Goal: Answer question/provide support

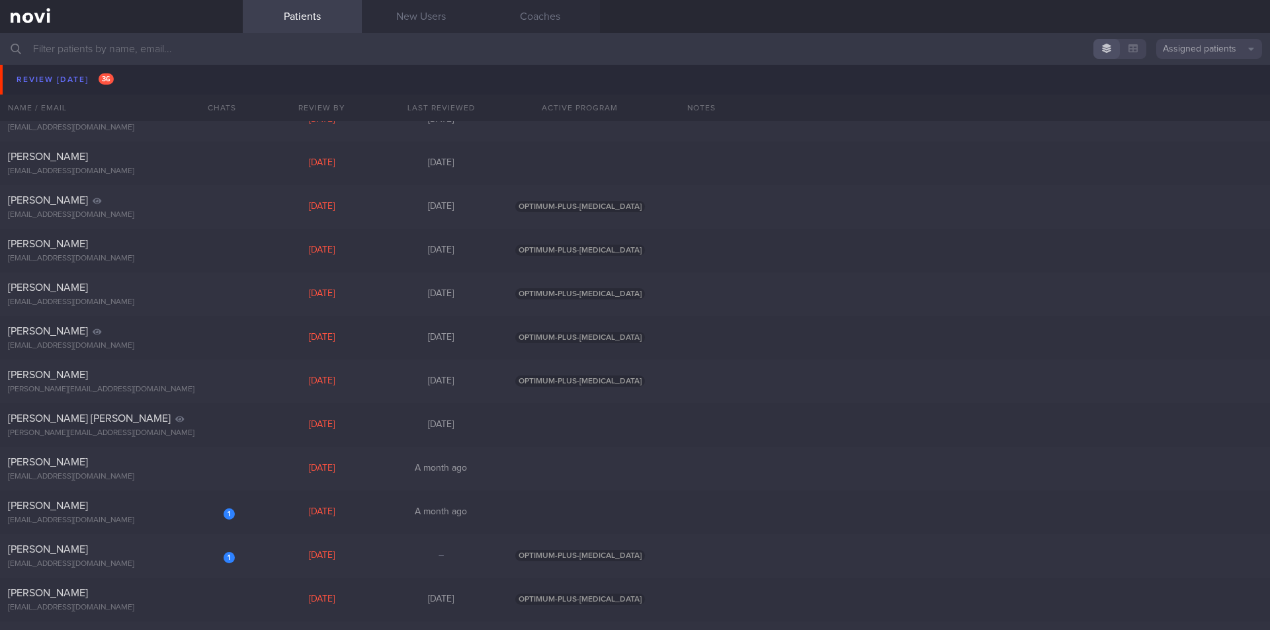
scroll to position [5359, 0]
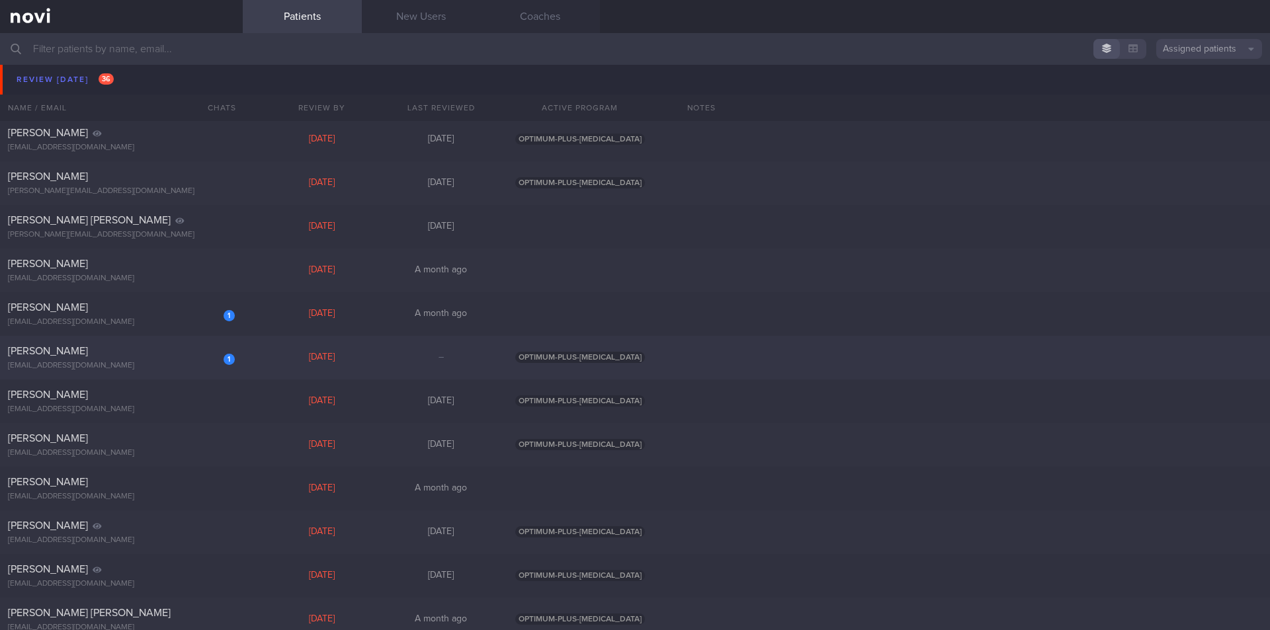
click at [85, 365] on div "[EMAIL_ADDRESS][DOMAIN_NAME]" at bounding box center [121, 366] width 227 height 10
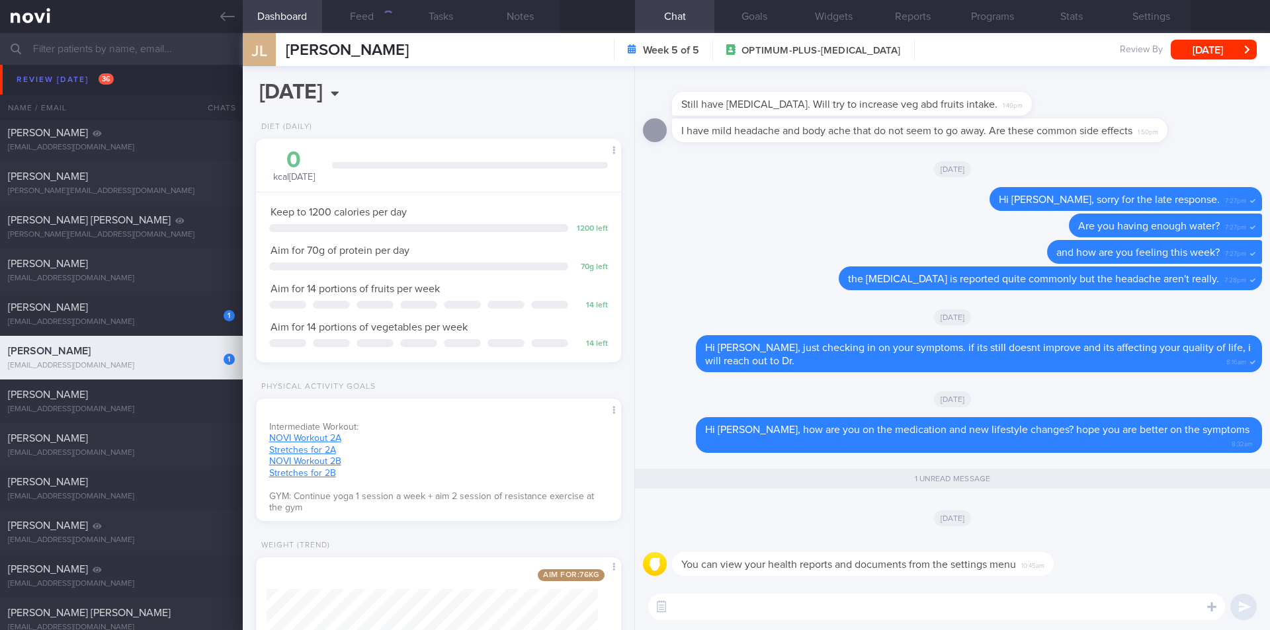
scroll to position [185, 332]
click at [138, 310] on div "[PERSON_NAME]" at bounding box center [120, 307] width 224 height 13
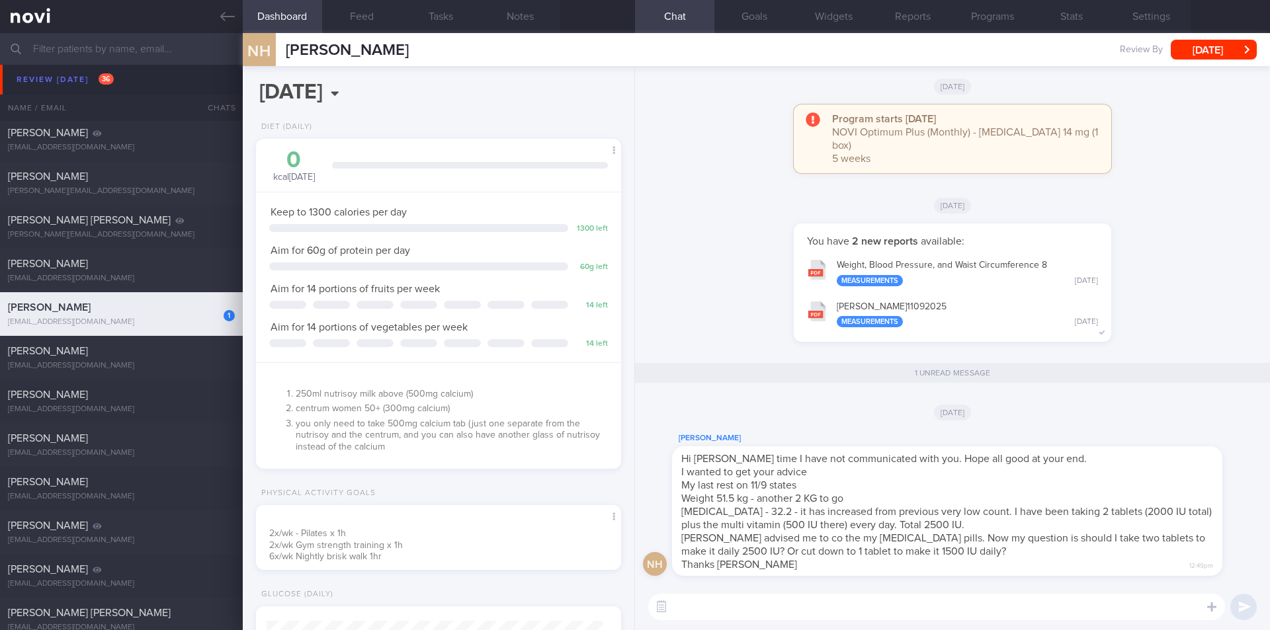
scroll to position [168, 337]
click at [802, 602] on textarea at bounding box center [936, 607] width 577 height 26
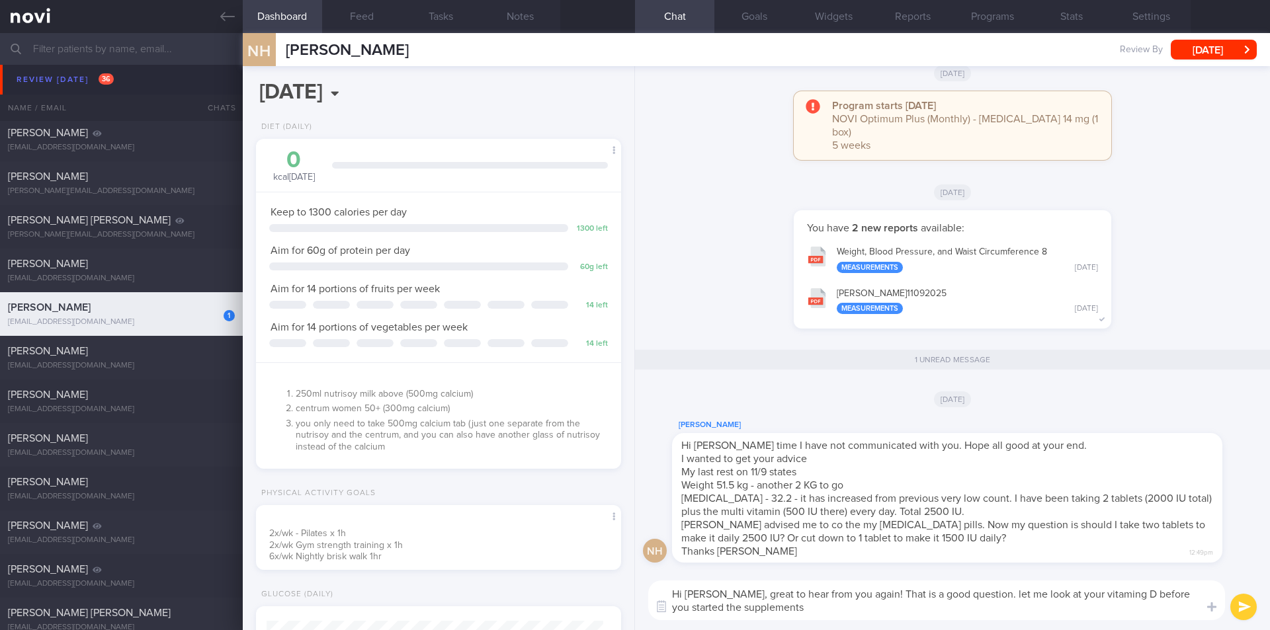
click at [1099, 593] on textarea "Hi [PERSON_NAME], great to hear from you again! That is a good question. let me…" at bounding box center [936, 601] width 577 height 40
type textarea "Hi [PERSON_NAME], great to hear from you again! That is a good question. let me…"
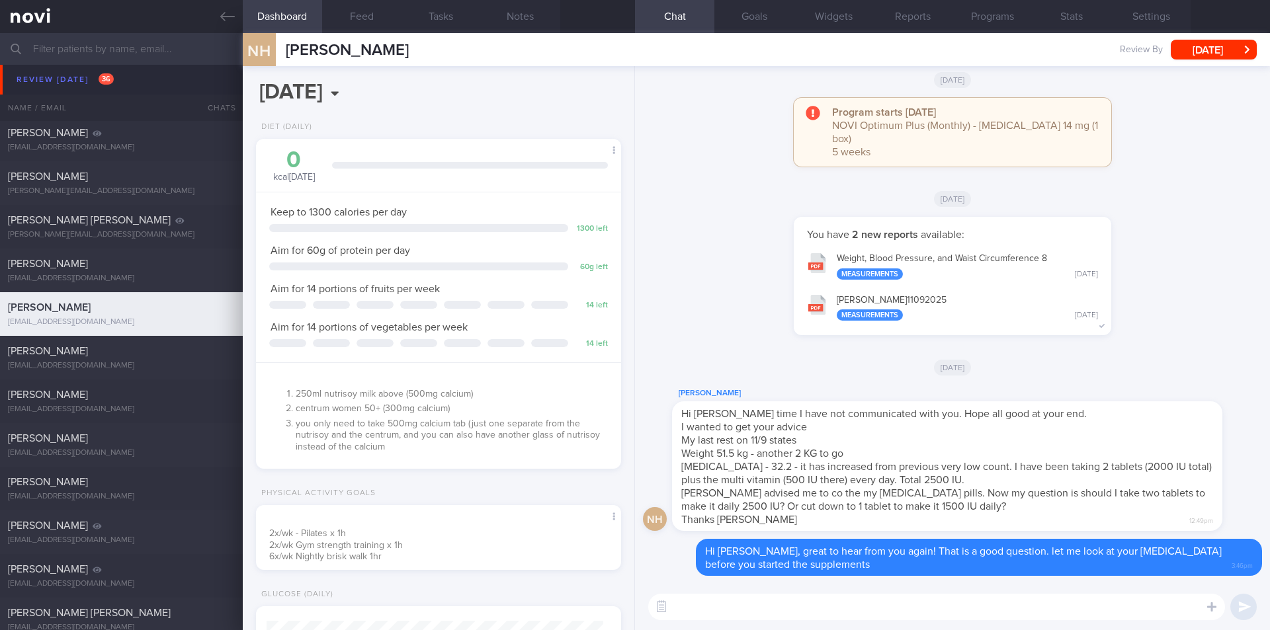
click at [811, 608] on textarea at bounding box center [936, 607] width 577 height 26
drag, startPoint x: 924, startPoint y: 608, endPoint x: 981, endPoint y: 611, distance: 57.6
click at [981, 611] on textarea "your [MEDICAL_DATA] was 20 last recorded at [PERSON_NAME] appt in [DATE]" at bounding box center [936, 607] width 577 height 26
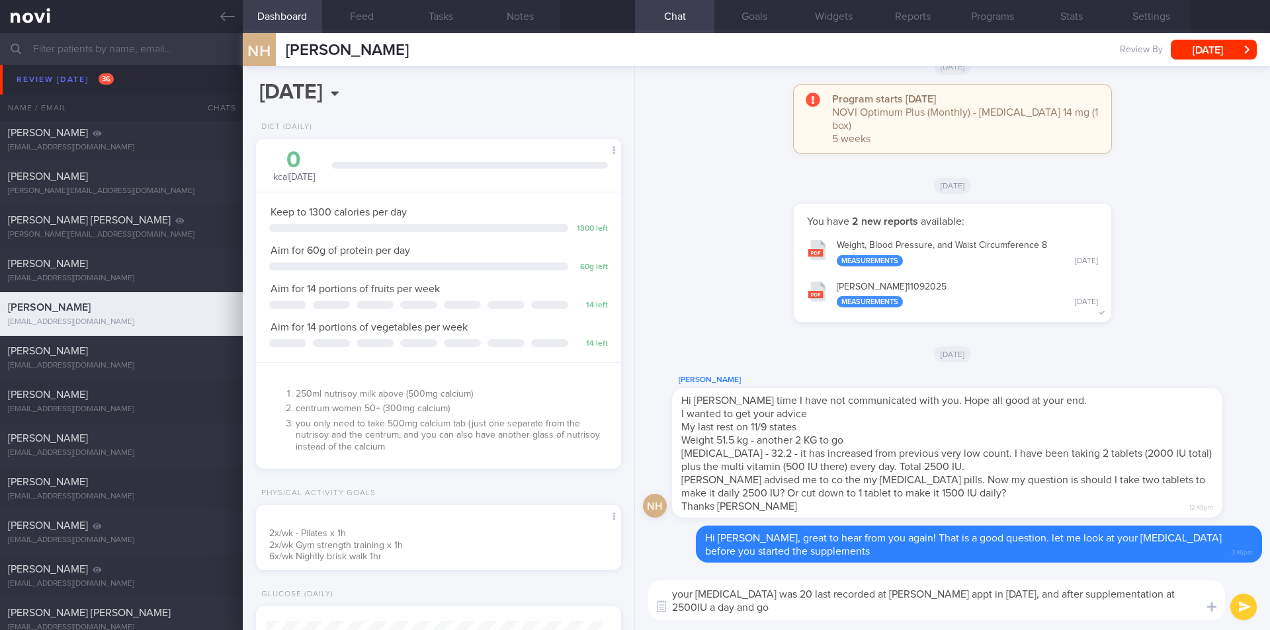
scroll to position [0, 0]
type textarea "your [MEDICAL_DATA] was 20 last recorded at [PERSON_NAME] appt in [DATE], and a…"
click at [853, 617] on textarea "your [MEDICAL_DATA] was 20 last recorded at [PERSON_NAME] appt in [DATE], and a…" at bounding box center [936, 601] width 577 height 40
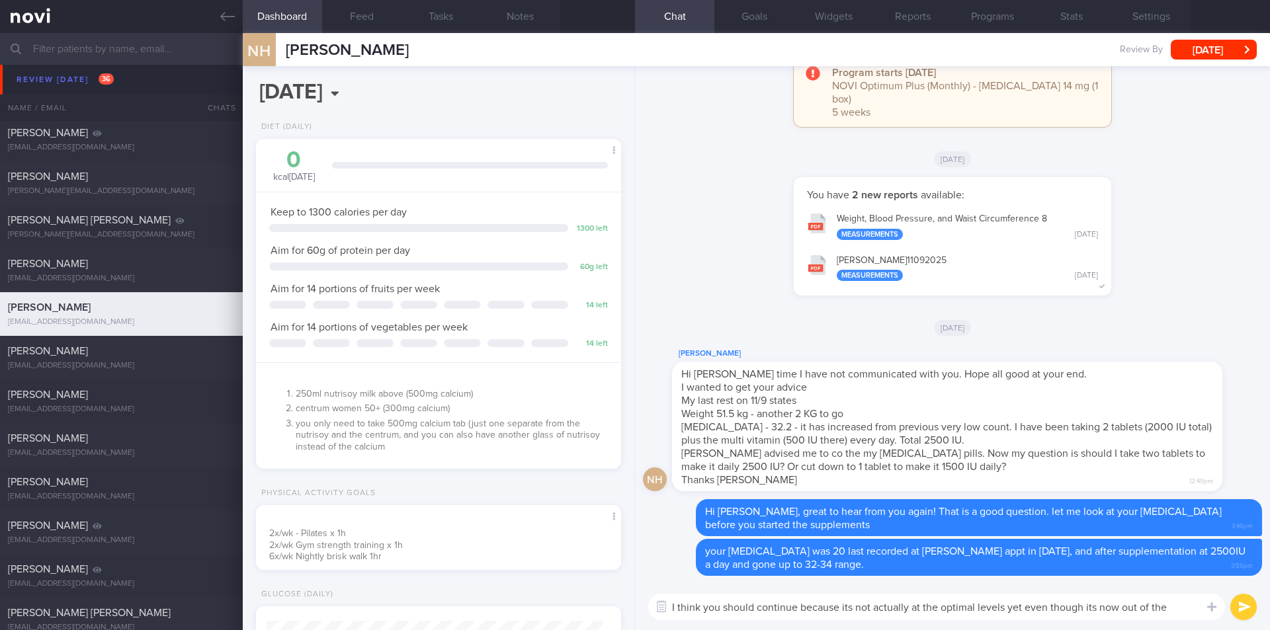
scroll to position [0, 0]
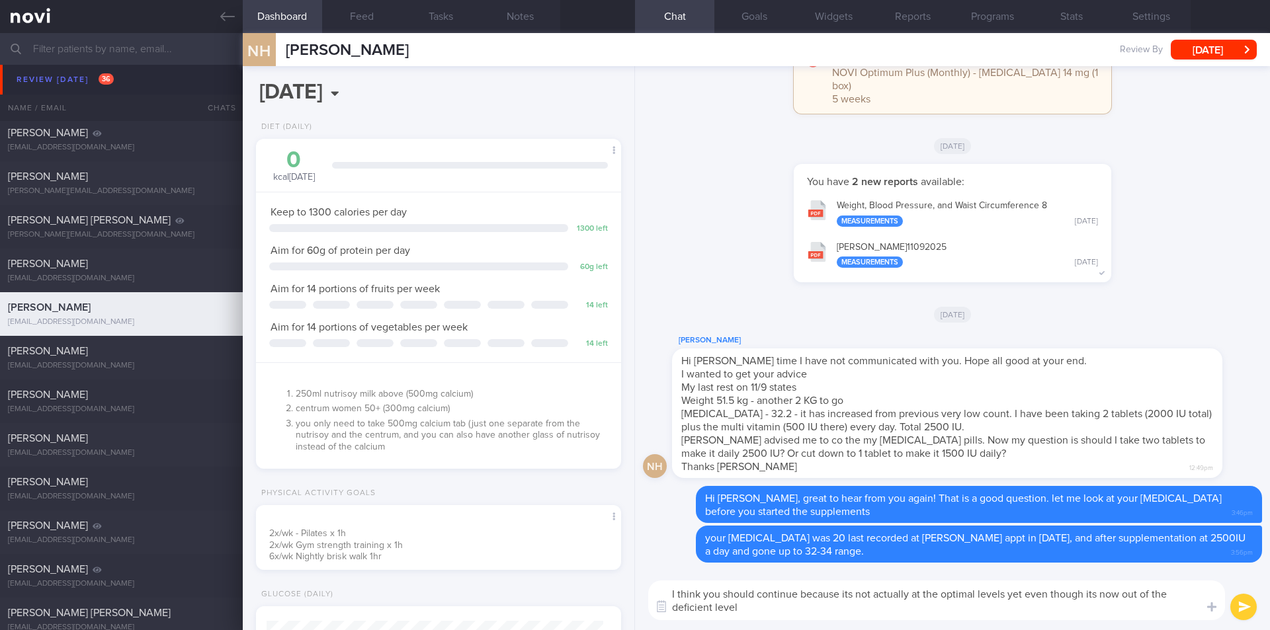
type textarea "I think you should continue because its not actually at the optimal levels yet …"
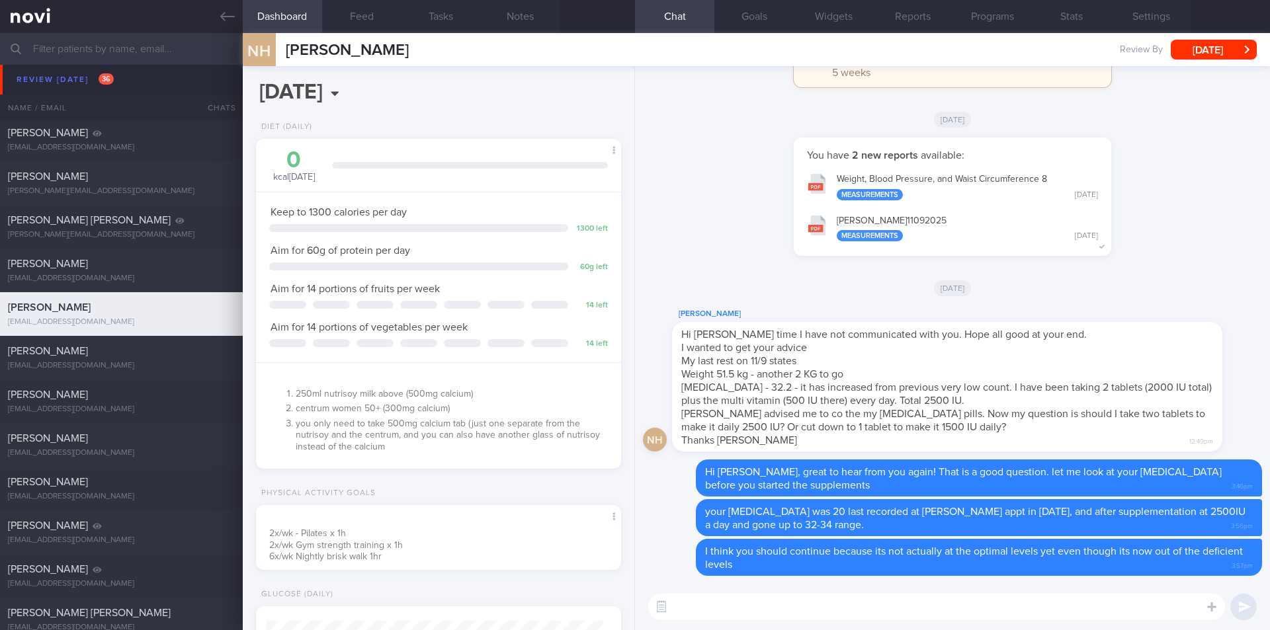
click at [808, 607] on textarea at bounding box center [936, 607] width 577 height 26
click at [921, 610] on textarea at bounding box center [936, 607] width 577 height 26
paste textarea "[MEDICAL_DATA] supplementation to a level above 30 ng/mL may be appropriate for…"
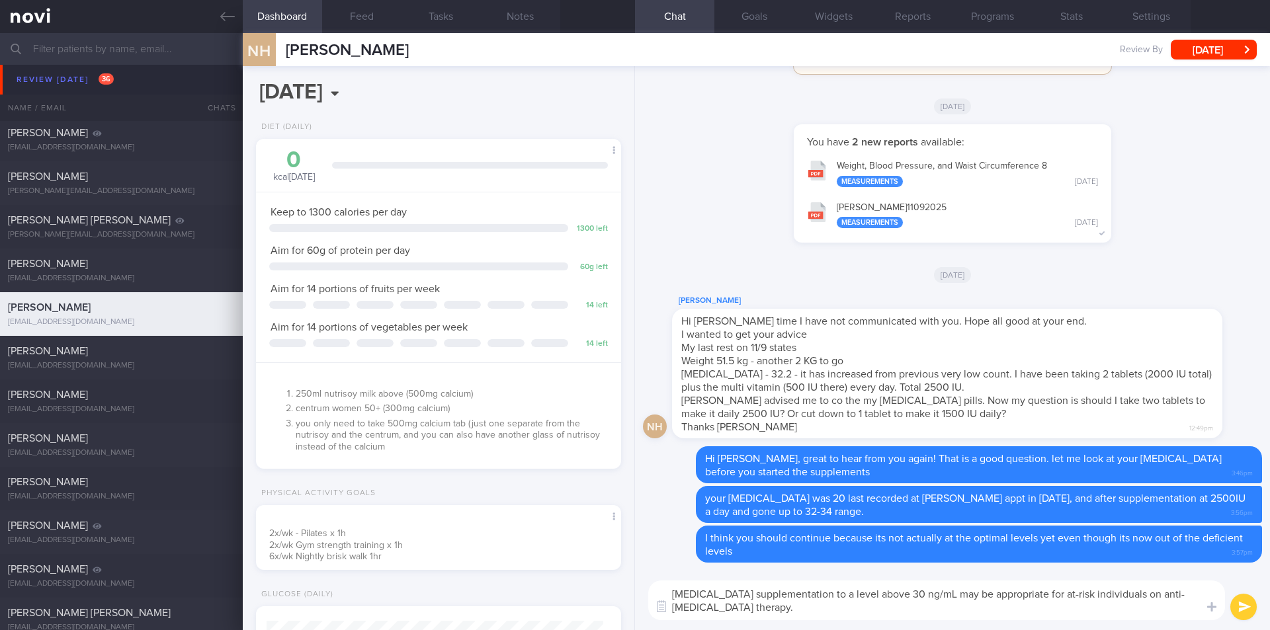
drag, startPoint x: 1110, startPoint y: 609, endPoint x: 1116, endPoint y: 596, distance: 13.9
click at [1116, 596] on textarea "[MEDICAL_DATA] supplementation to a level above 30 ng/mL may be appropriate for…" at bounding box center [936, 601] width 577 height 40
type textarea "[MEDICAL_DATA] supplementation to a level above 30 ng/mL may be appropriate for…"
click at [1127, 611] on textarea "[MEDICAL_DATA] supplementation to a level above 30 ng/mL may be appropriate for…" at bounding box center [936, 601] width 577 height 40
click at [1125, 611] on textarea "[MEDICAL_DATA] supplementation to a level above 30 ng/mL may be appropriate for…" at bounding box center [936, 601] width 577 height 40
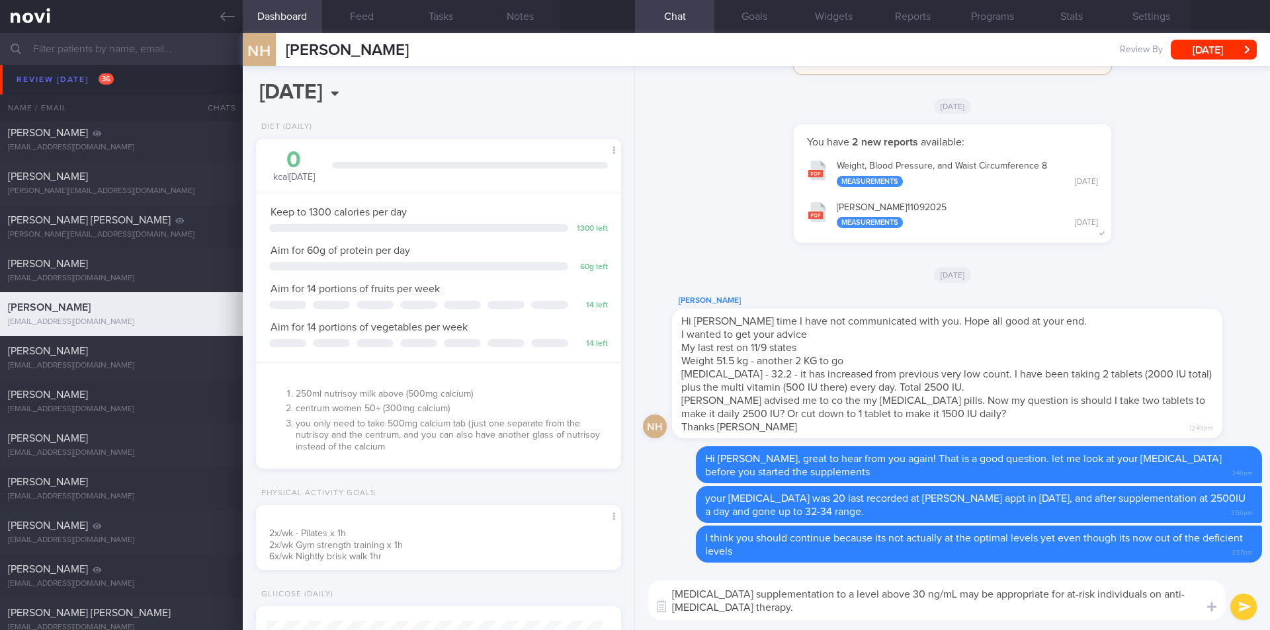
drag, startPoint x: 789, startPoint y: 613, endPoint x: 671, endPoint y: 591, distance: 120.5
click at [671, 591] on textarea "[MEDICAL_DATA] supplementation to a level above 30 ng/mL may be appropriate for…" at bounding box center [936, 601] width 577 height 40
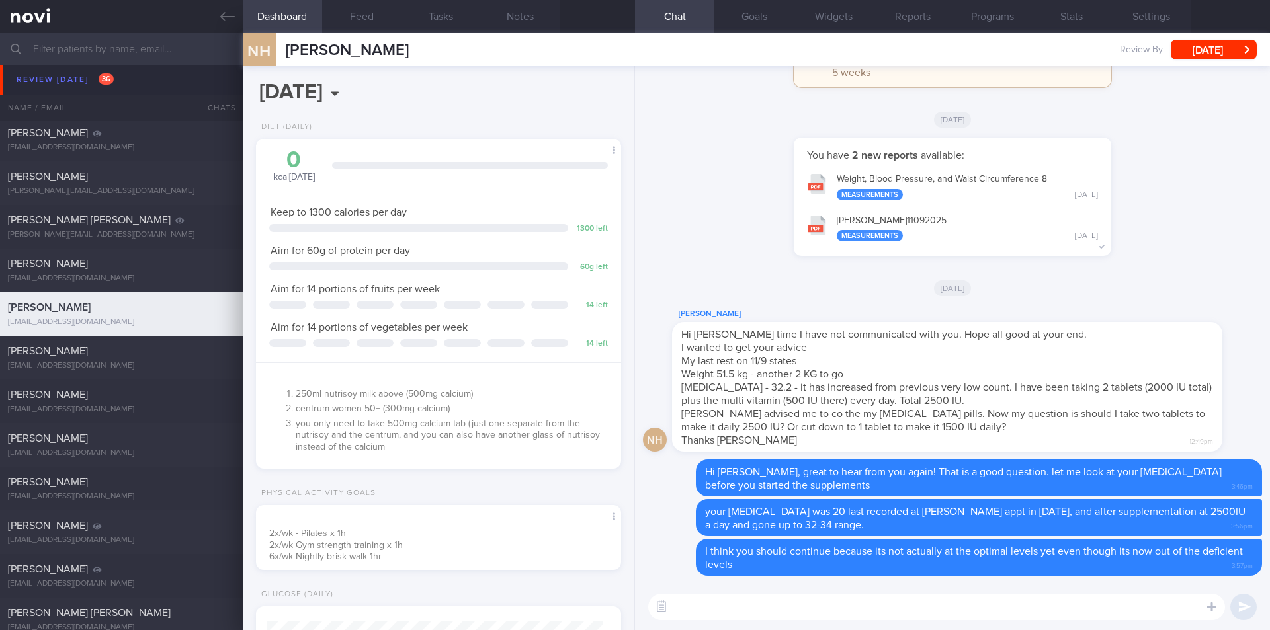
click at [778, 606] on textarea at bounding box center [936, 607] width 577 height 26
click at [861, 601] on textarea at bounding box center [936, 607] width 577 height 26
click at [833, 607] on textarea "if it reaches above 40 then we can reduce the supplementation to 1500IU daily." at bounding box center [936, 607] width 577 height 26
click at [1076, 605] on textarea "if it reaches above 40 then we can reduce the supplementation to 1500IU daily." at bounding box center [936, 607] width 577 height 26
click at [673, 607] on button "button" at bounding box center [662, 607] width 24 height 24
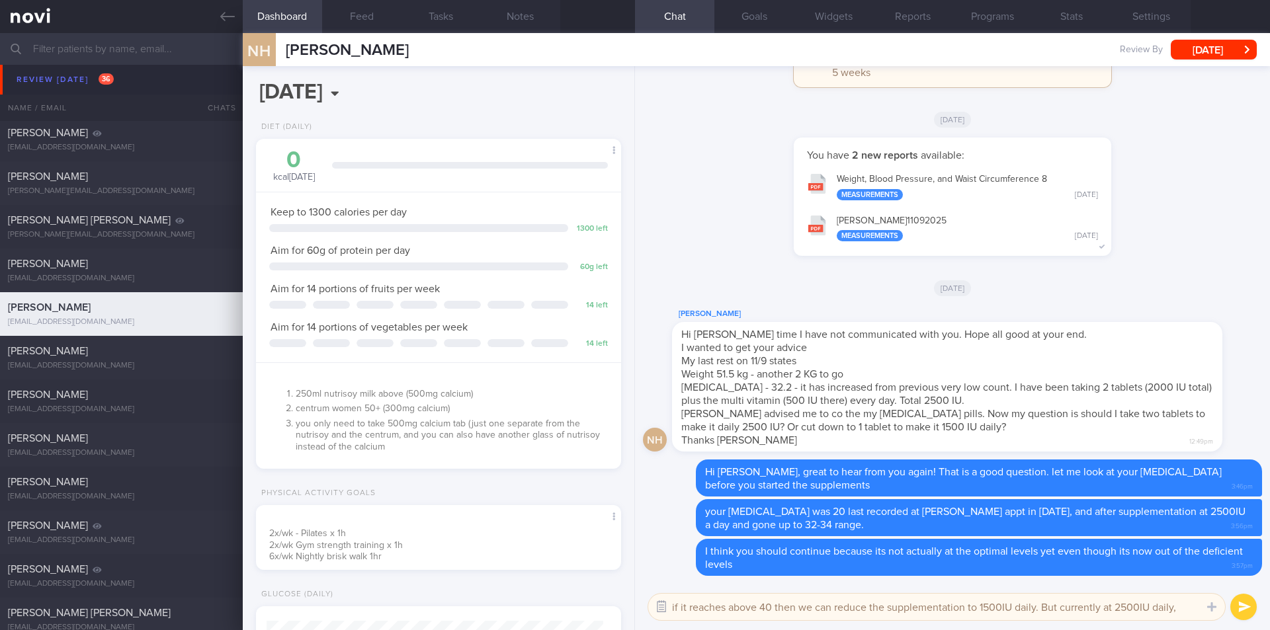
click at [667, 607] on button "button" at bounding box center [662, 607] width 24 height 24
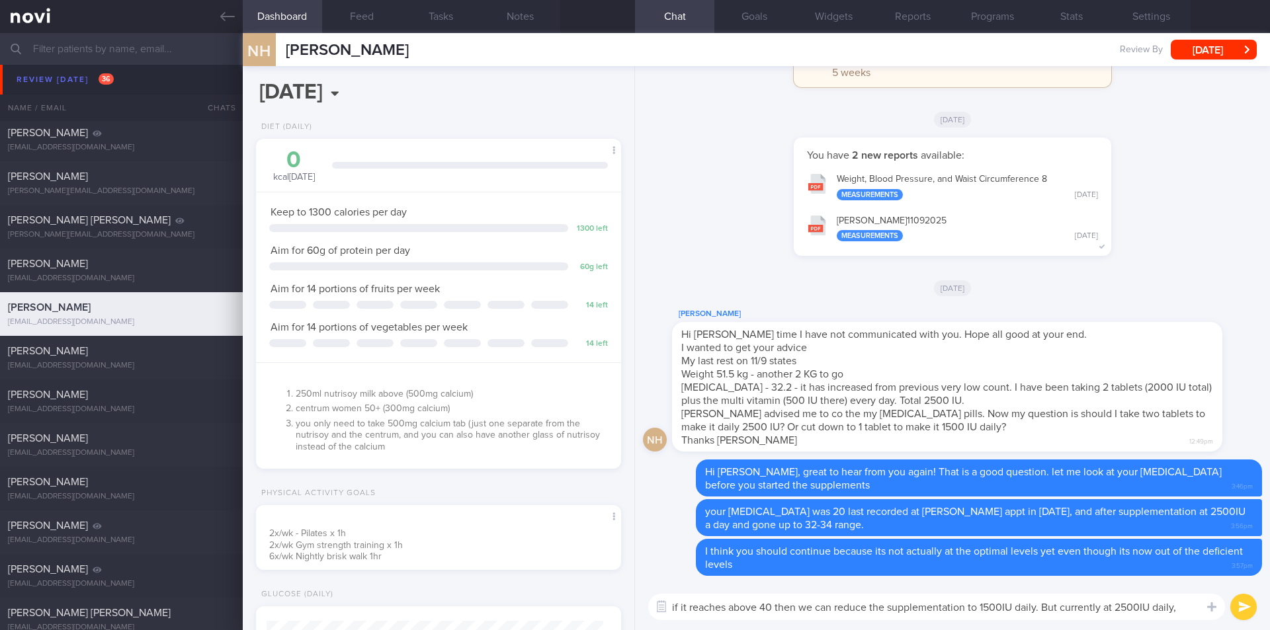
click at [677, 605] on textarea "if it reaches above 40 then we can reduce the supplementation to 1500IU daily. …" at bounding box center [936, 607] width 577 height 26
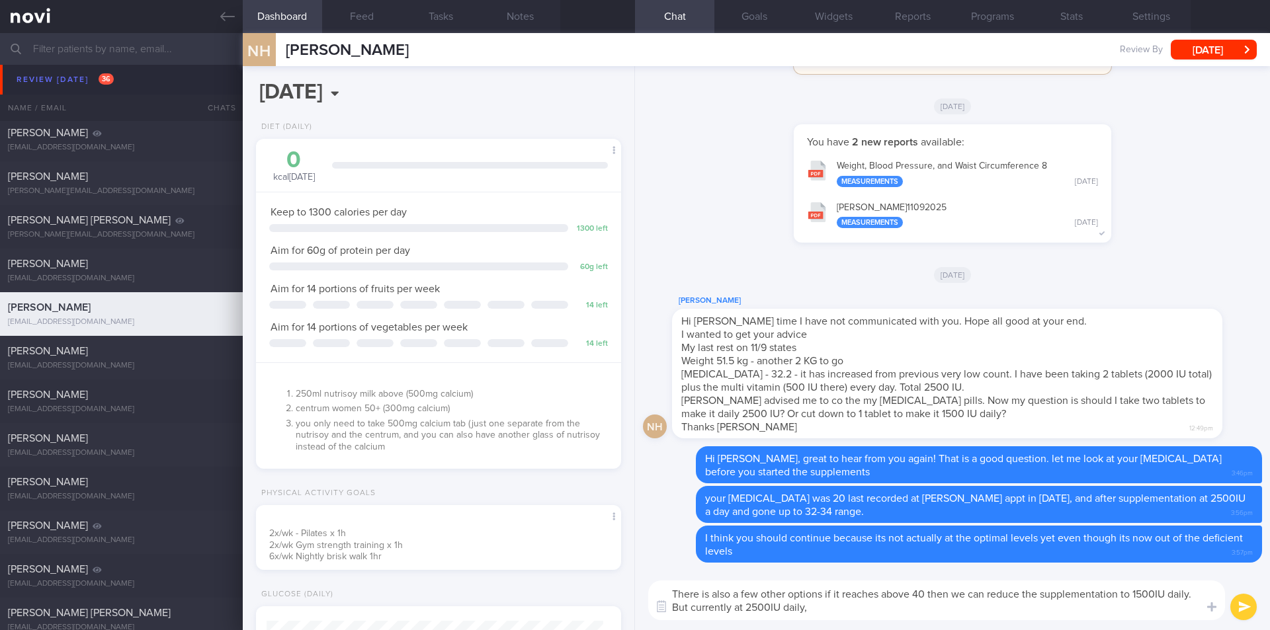
click at [928, 594] on textarea "There is also a few other options if it reaches above 40 then we can reduce the…" at bounding box center [936, 601] width 577 height 40
drag, startPoint x: 1033, startPoint y: 610, endPoint x: 888, endPoint y: 611, distance: 144.9
click at [888, 611] on textarea "There is also a few other options if it reaches above 40. We can: 1) reduce the…" at bounding box center [936, 601] width 577 height 40
click at [831, 606] on textarea "There is also a few other options if it reaches above 40. We can: 1) reduce the…" at bounding box center [936, 601] width 577 height 40
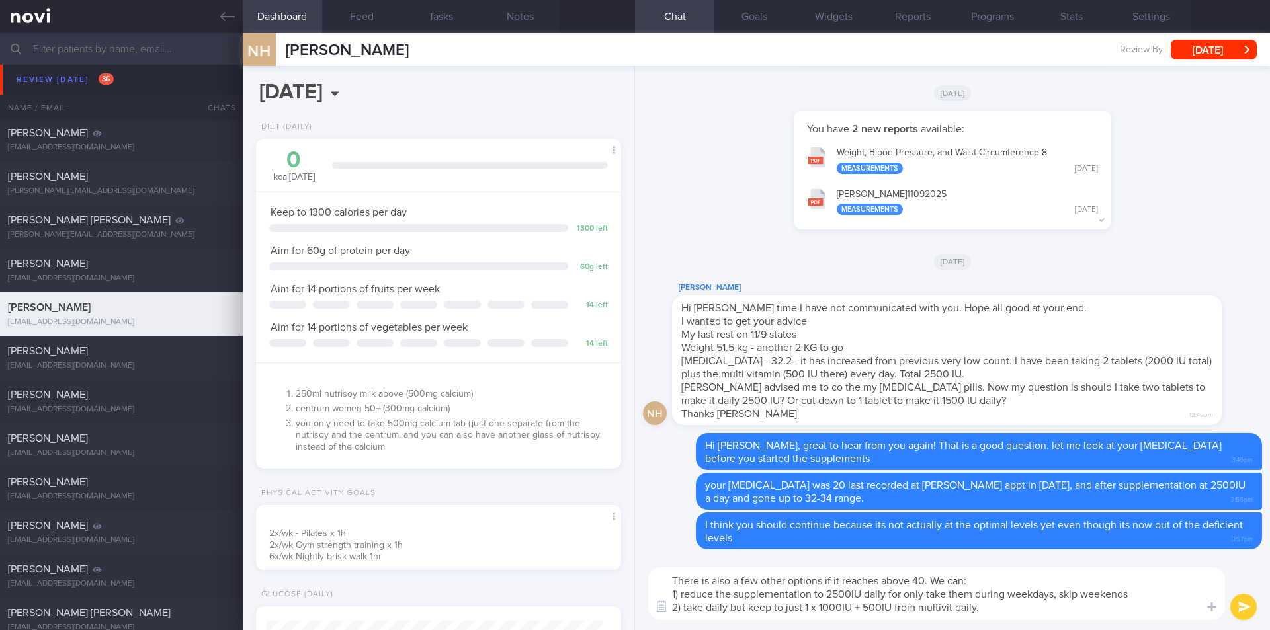
type textarea "There is also a few other options if it reaches above 40. We can: 1) reduce the…"
click at [1244, 609] on button "submit" at bounding box center [1243, 607] width 26 height 26
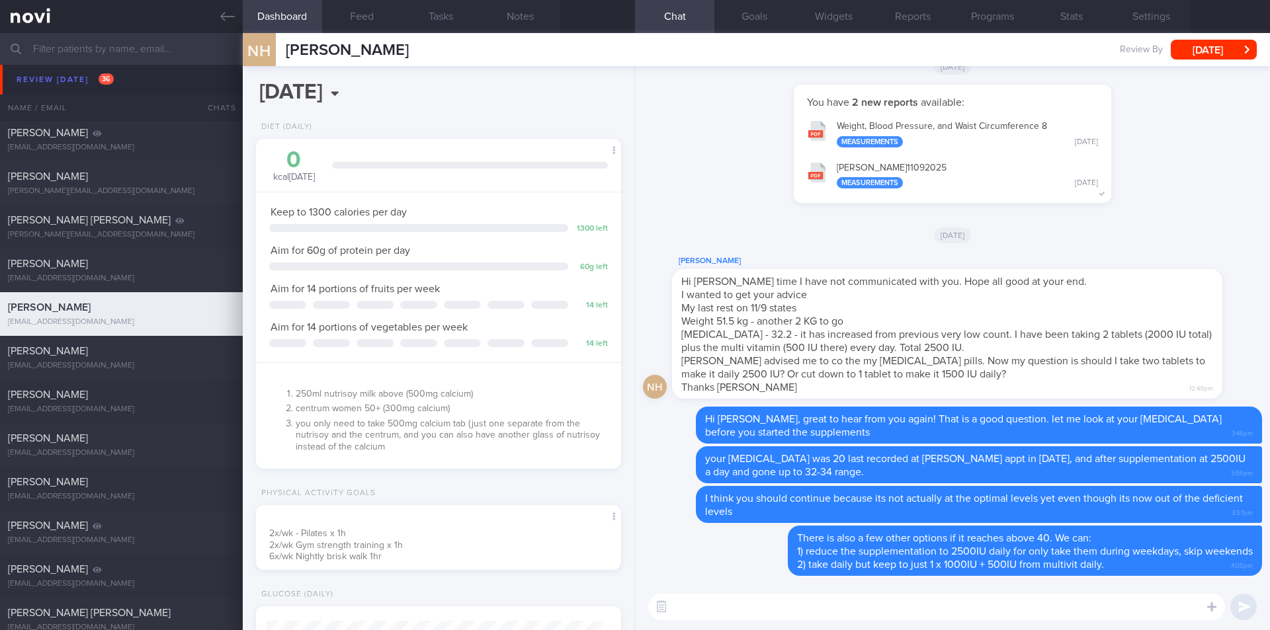
click at [851, 597] on textarea at bounding box center [936, 607] width 577 height 26
click at [913, 603] on textarea at bounding box center [936, 607] width 577 height 26
type textarea "you are good between 20-40ng/ml"
